Goal: Information Seeking & Learning: Learn about a topic

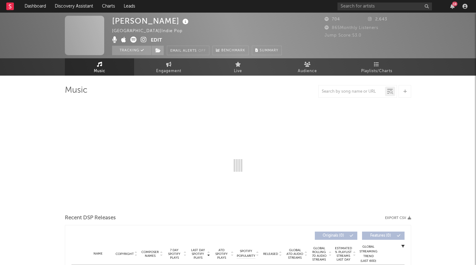
select select "6m"
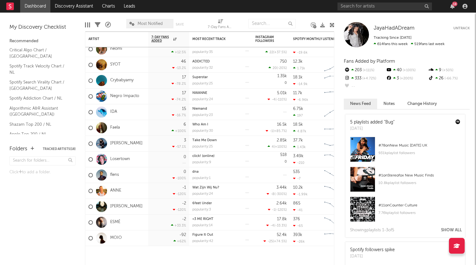
click at [455, 6] on div "18" at bounding box center [452, 6] width 9 height 5
click at [454, 6] on icon "button" at bounding box center [452, 6] width 4 height 5
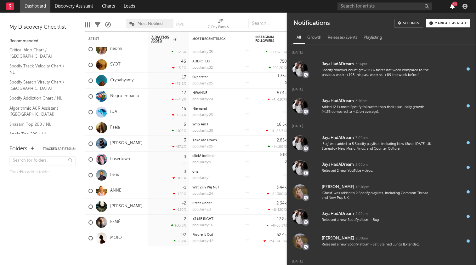
click at [454, 6] on icon "button" at bounding box center [452, 6] width 4 height 5
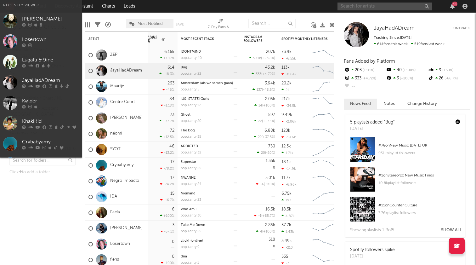
click at [373, 9] on input "text" at bounding box center [385, 7] width 94 height 8
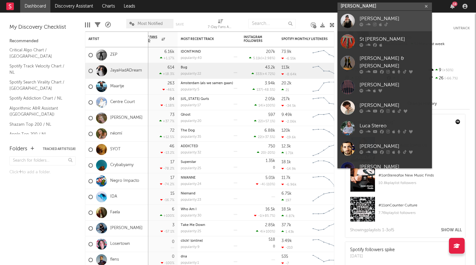
type input "Luca st"
click at [381, 18] on div "Luca St" at bounding box center [394, 19] width 69 height 8
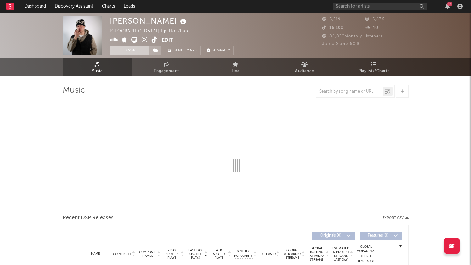
select select "6m"
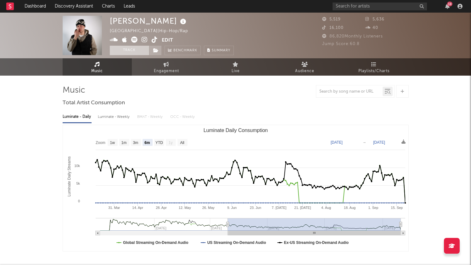
click at [129, 51] on button "Track" at bounding box center [129, 50] width 39 height 9
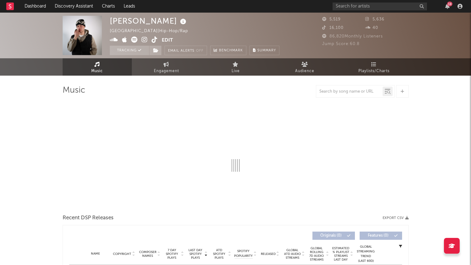
select select "6m"
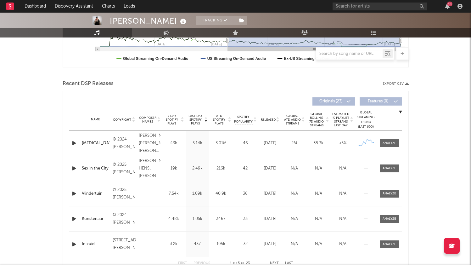
scroll to position [255, 0]
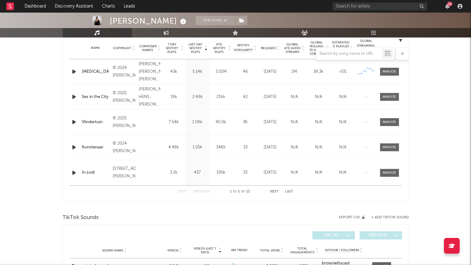
click at [446, 92] on div "Luca St Tracking Netherlands | Hip-Hop/Rap Edit Tracking Email Alerts Off Bench…" at bounding box center [235, 232] width 471 height 951
